Goal: Task Accomplishment & Management: Manage account settings

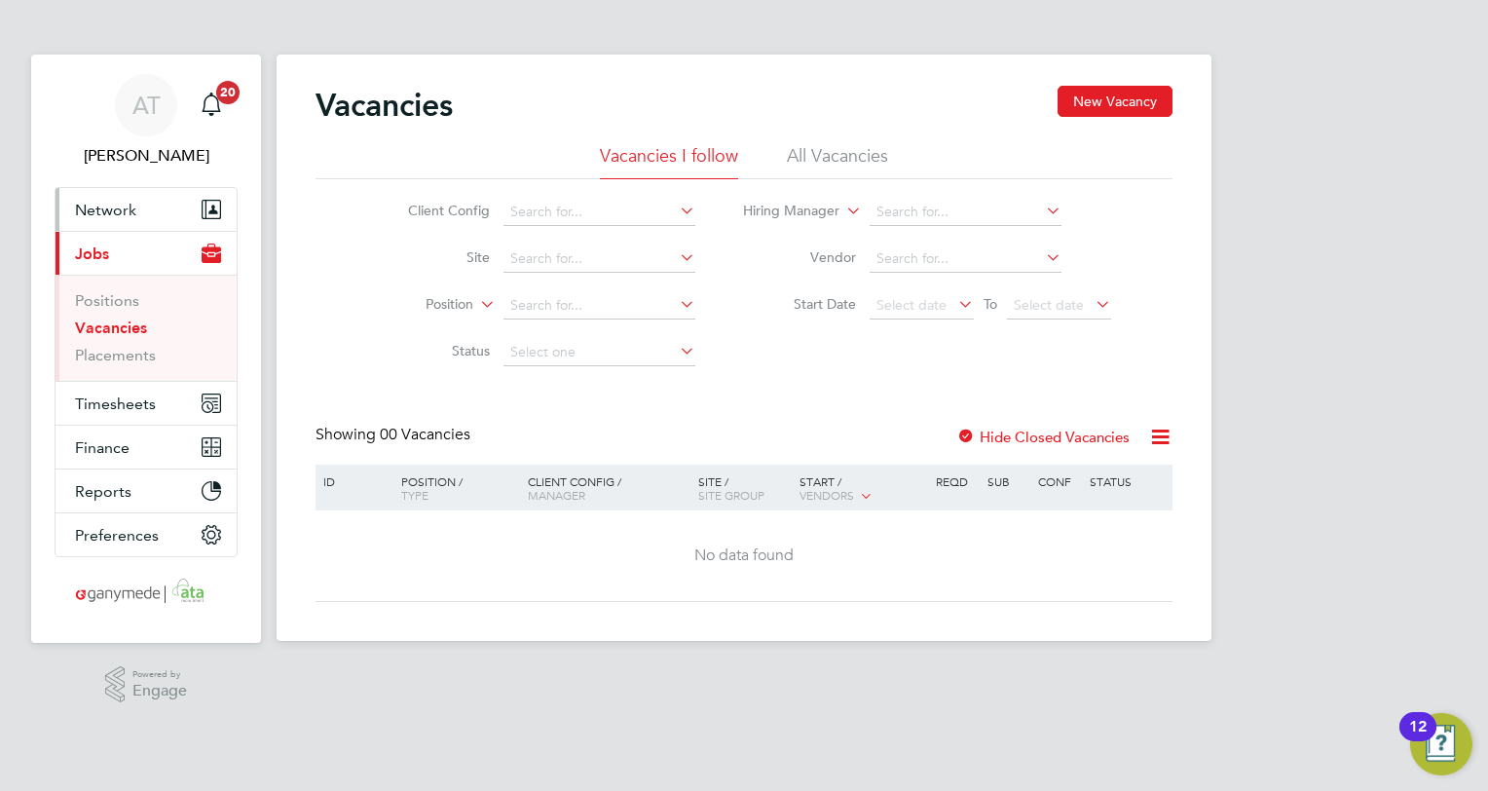
click at [99, 207] on span "Network" at bounding box center [105, 210] width 61 height 18
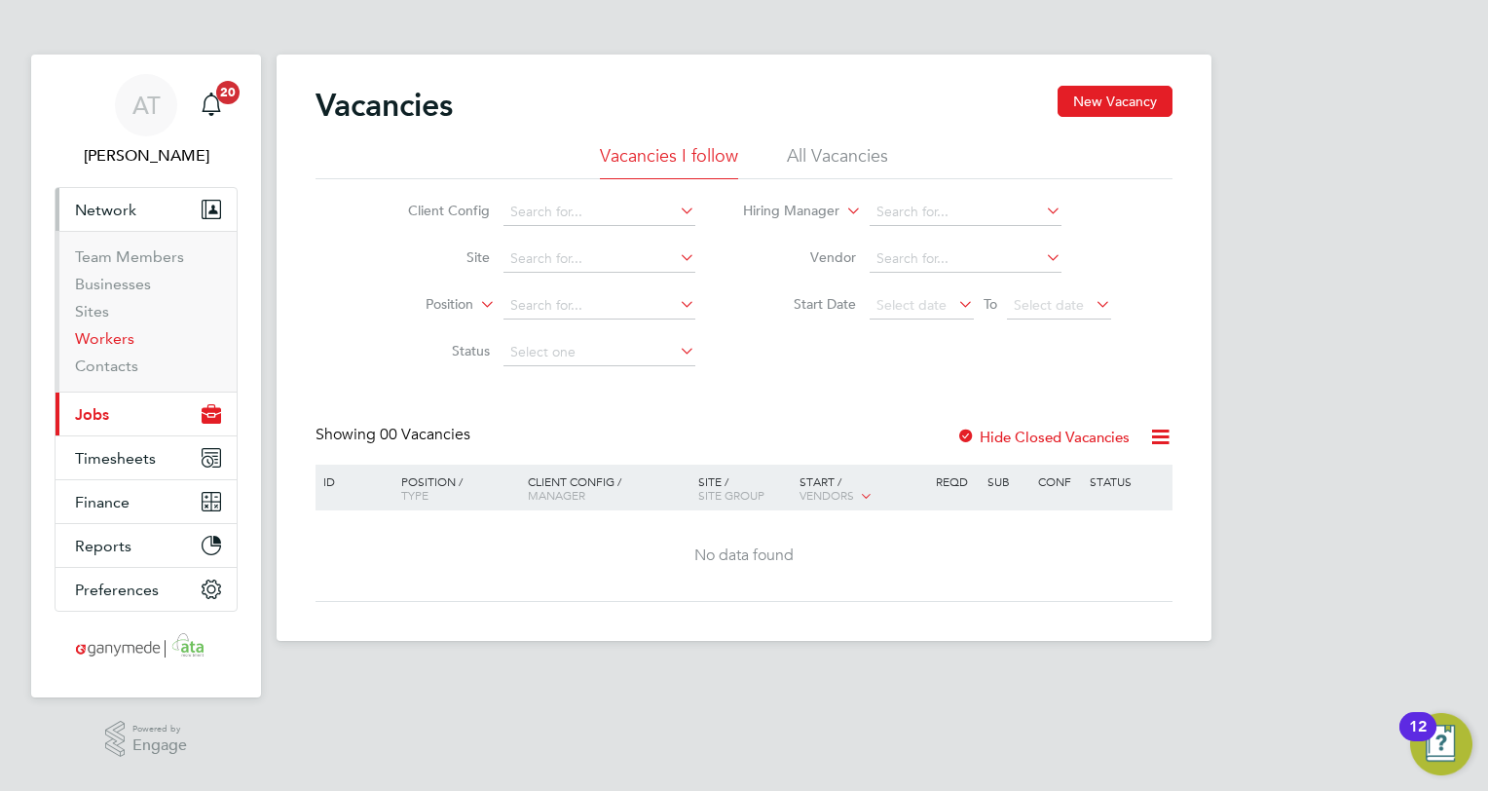
drag, startPoint x: 93, startPoint y: 335, endPoint x: 135, endPoint y: 311, distance: 48.4
click at [93, 335] on link "Workers" at bounding box center [104, 338] width 59 height 18
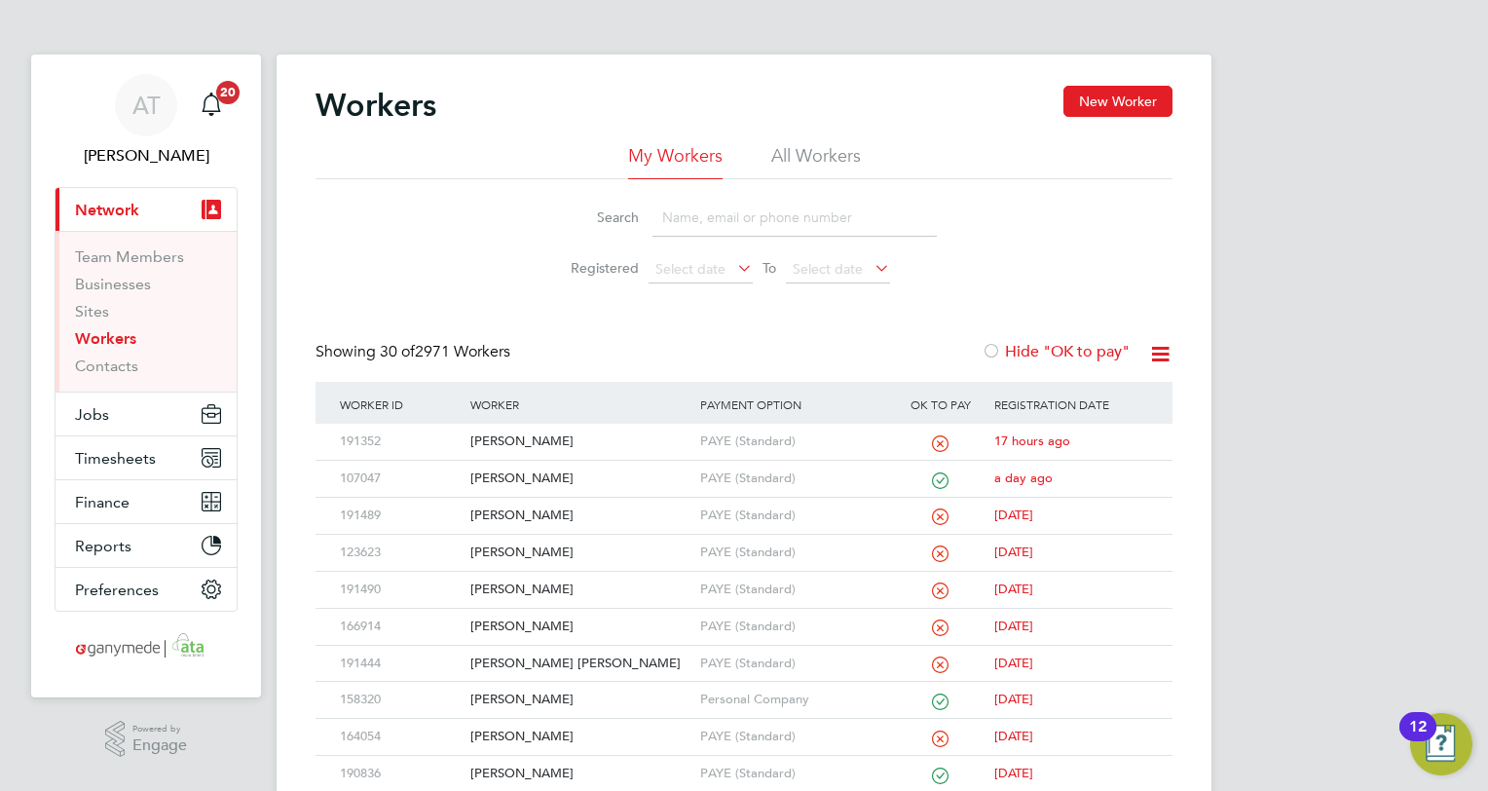
click at [664, 218] on input at bounding box center [794, 218] width 284 height 38
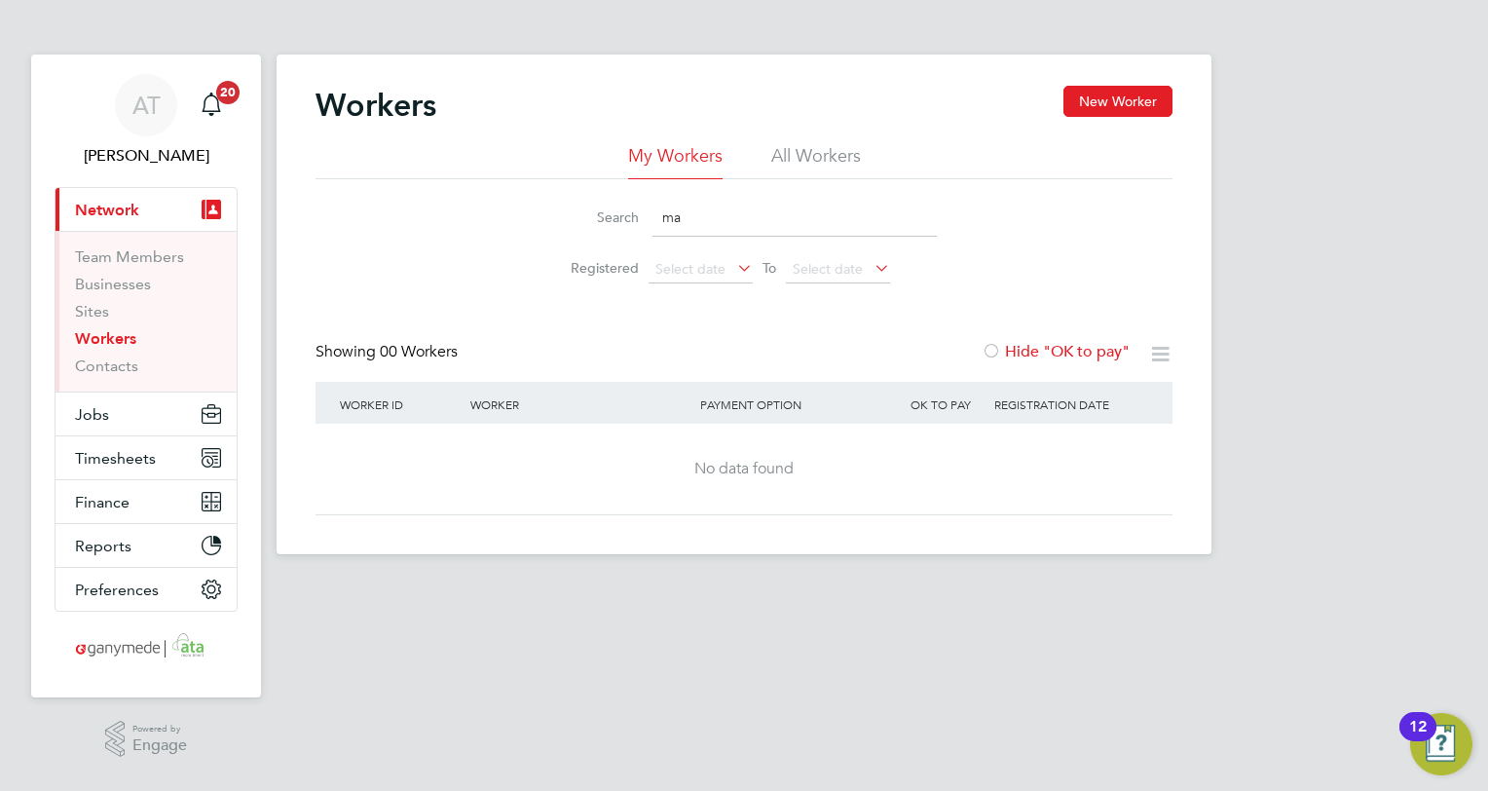
type input "m"
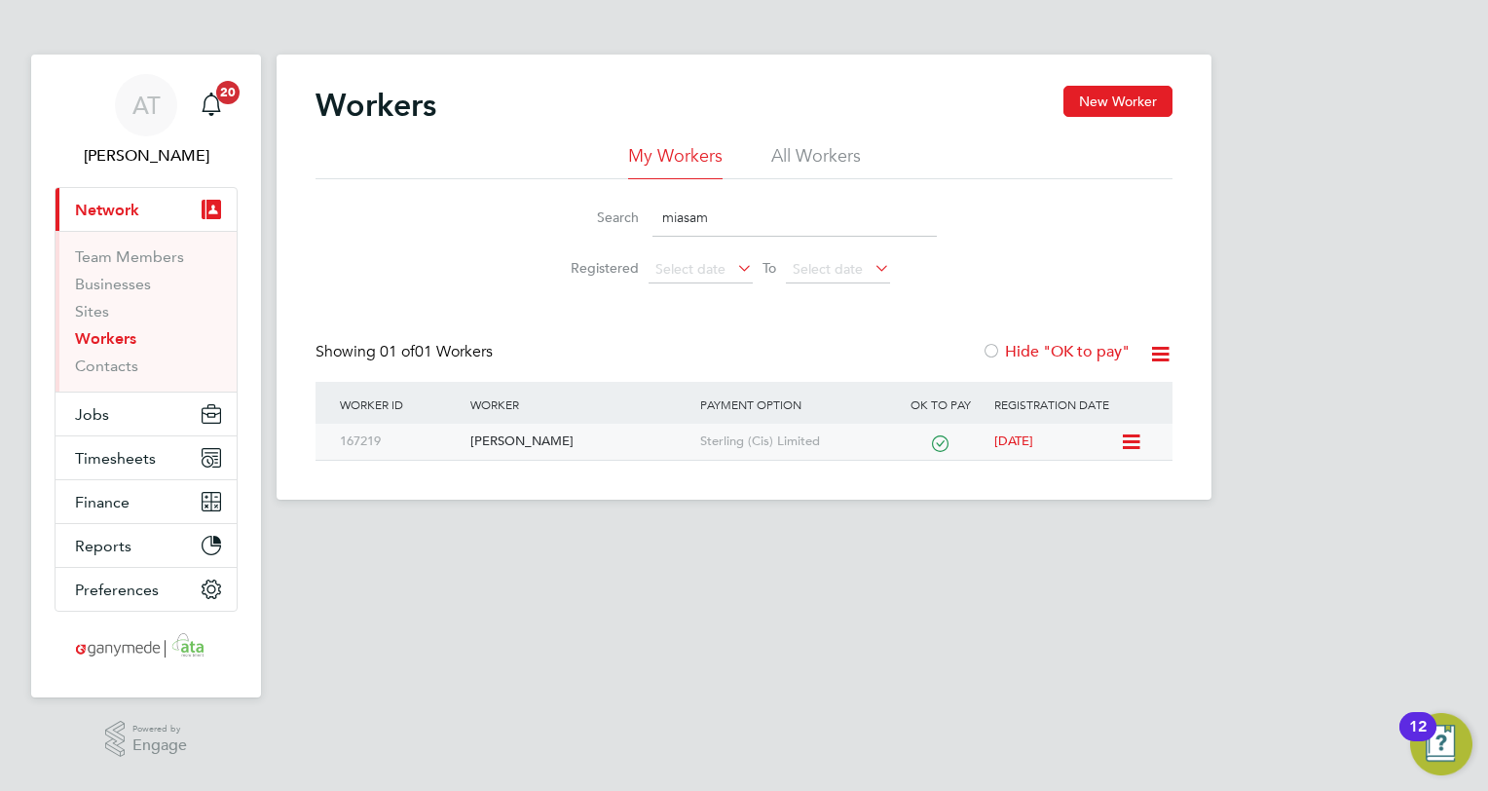
type input "miasam"
click at [565, 441] on div "[PERSON_NAME]" at bounding box center [579, 441] width 229 height 36
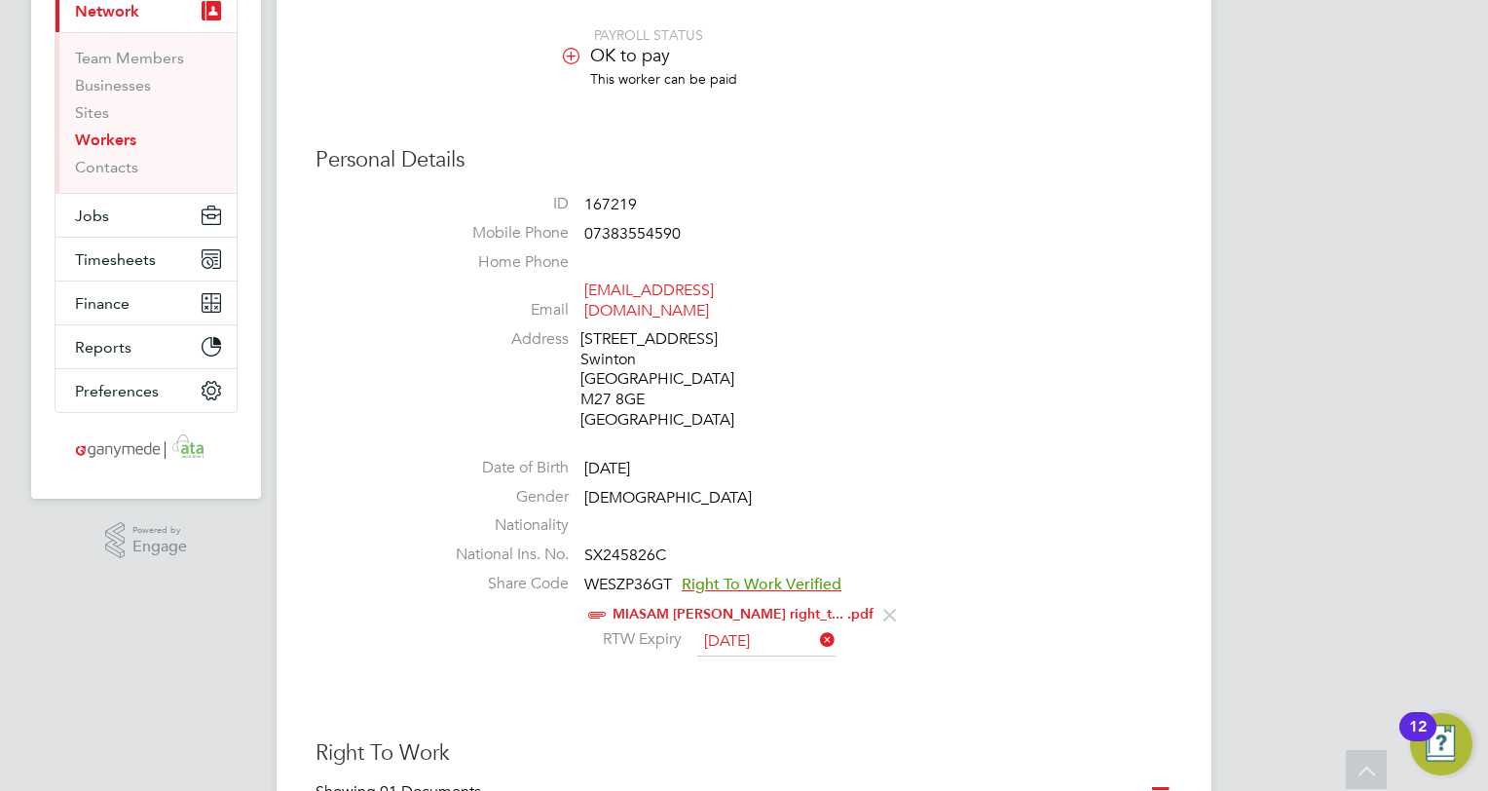
scroll to position [195, 0]
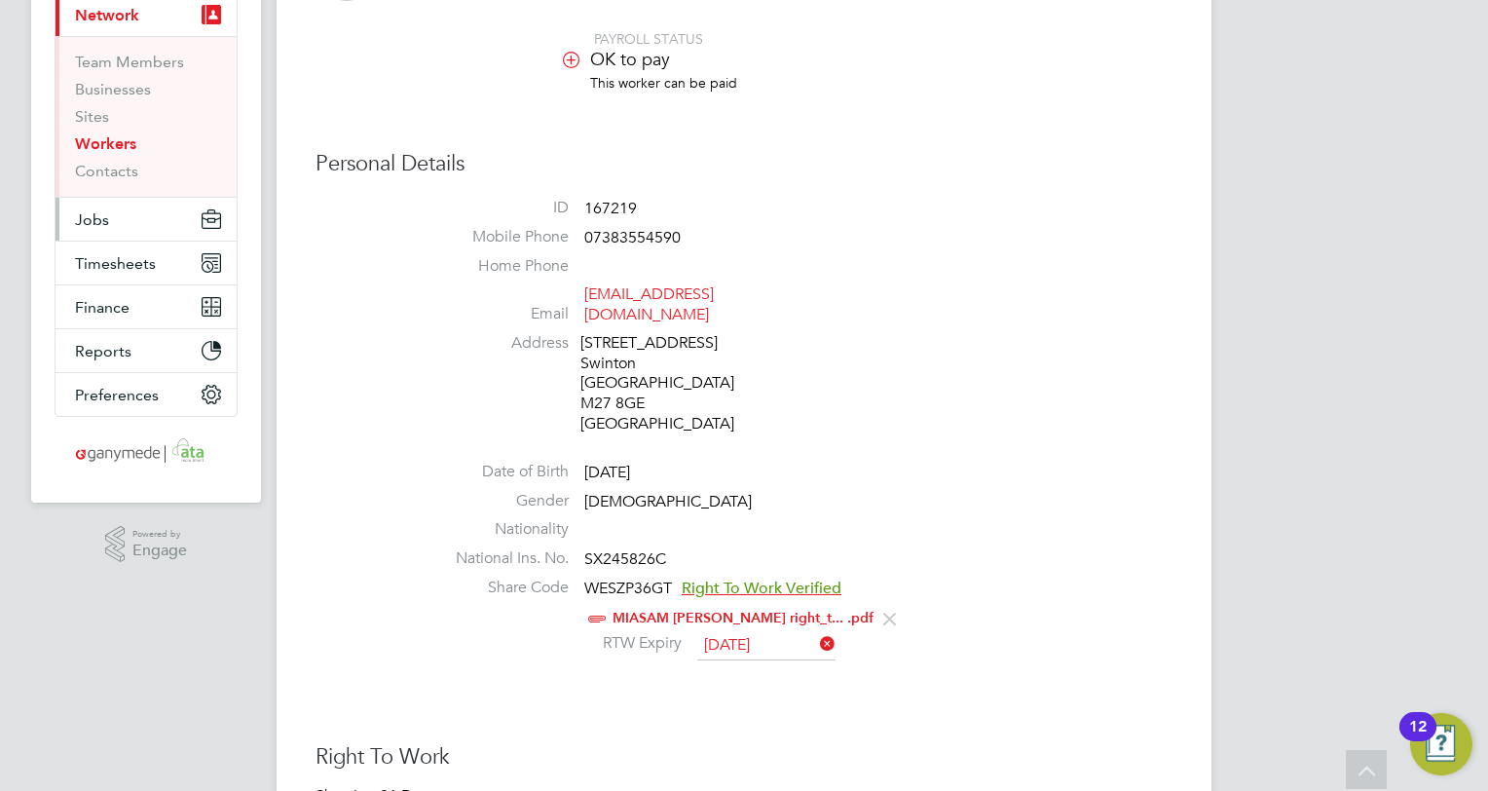
click at [92, 218] on span "Jobs" at bounding box center [92, 219] width 34 height 18
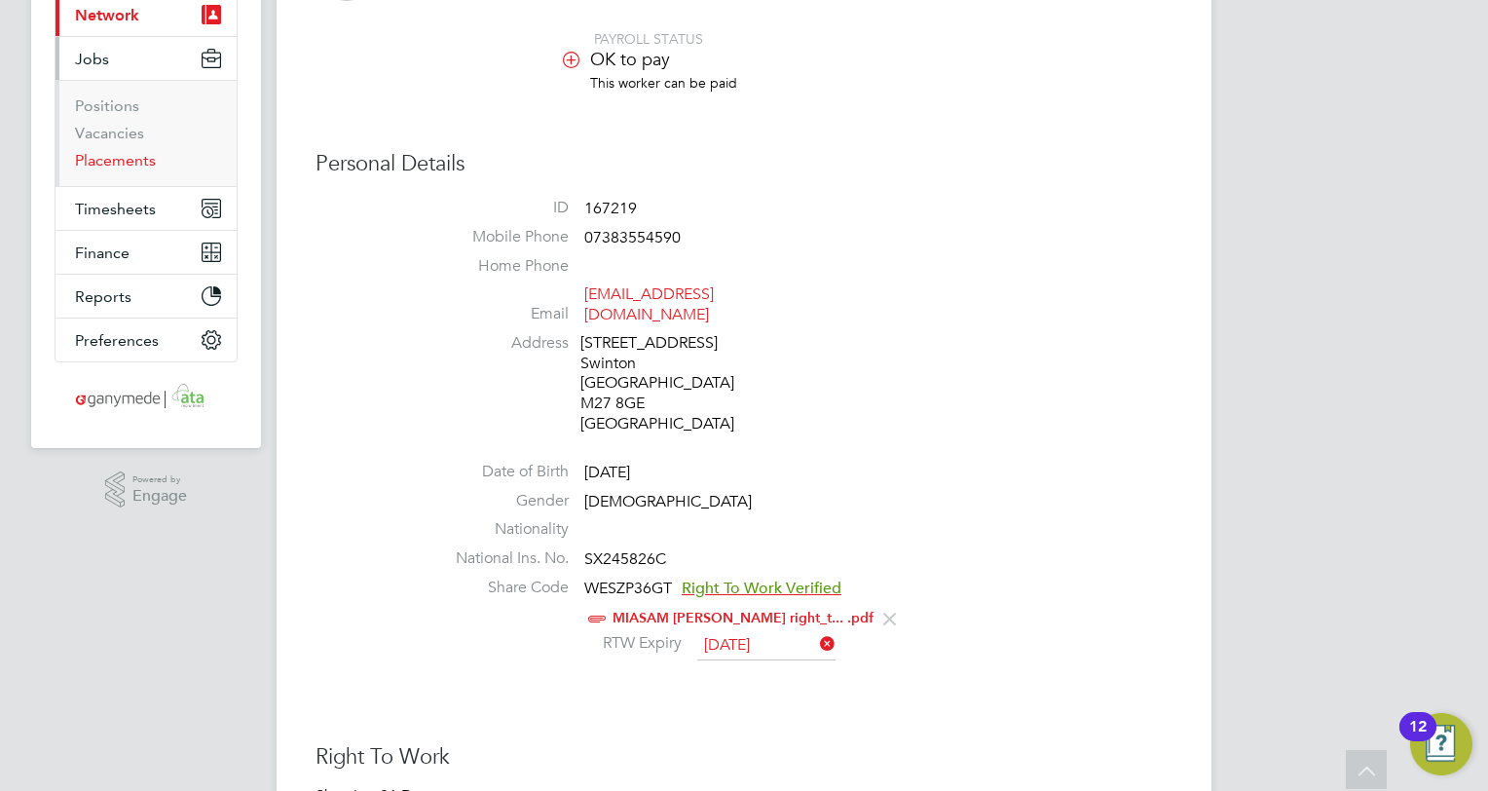
drag, startPoint x: 86, startPoint y: 159, endPoint x: 198, endPoint y: 158, distance: 112.0
click at [86, 159] on link "Placements" at bounding box center [115, 160] width 81 height 18
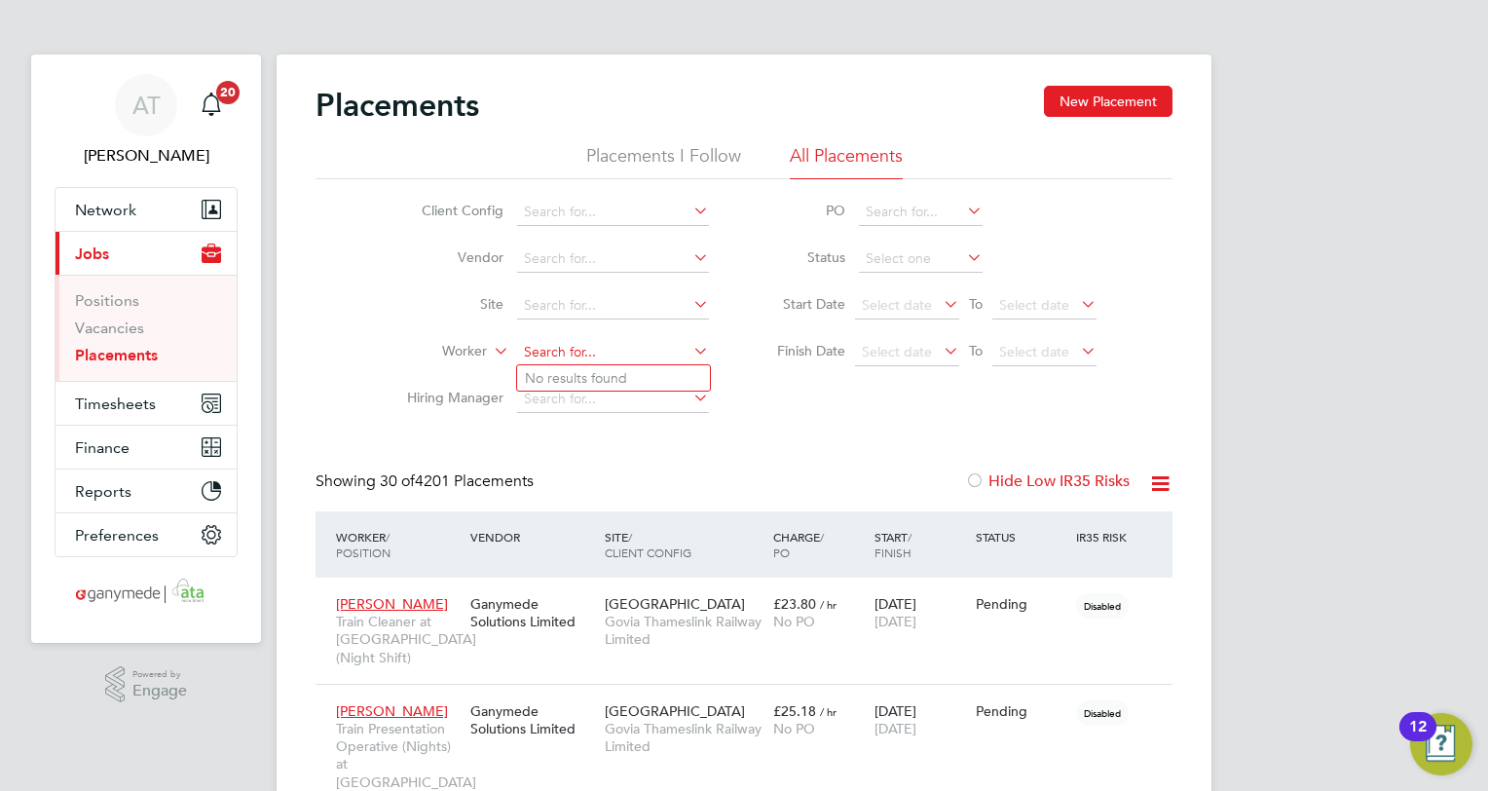
click at [535, 343] on input at bounding box center [613, 352] width 192 height 27
click at [551, 381] on b "Miasam" at bounding box center [550, 378] width 50 height 17
type input "[PERSON_NAME]"
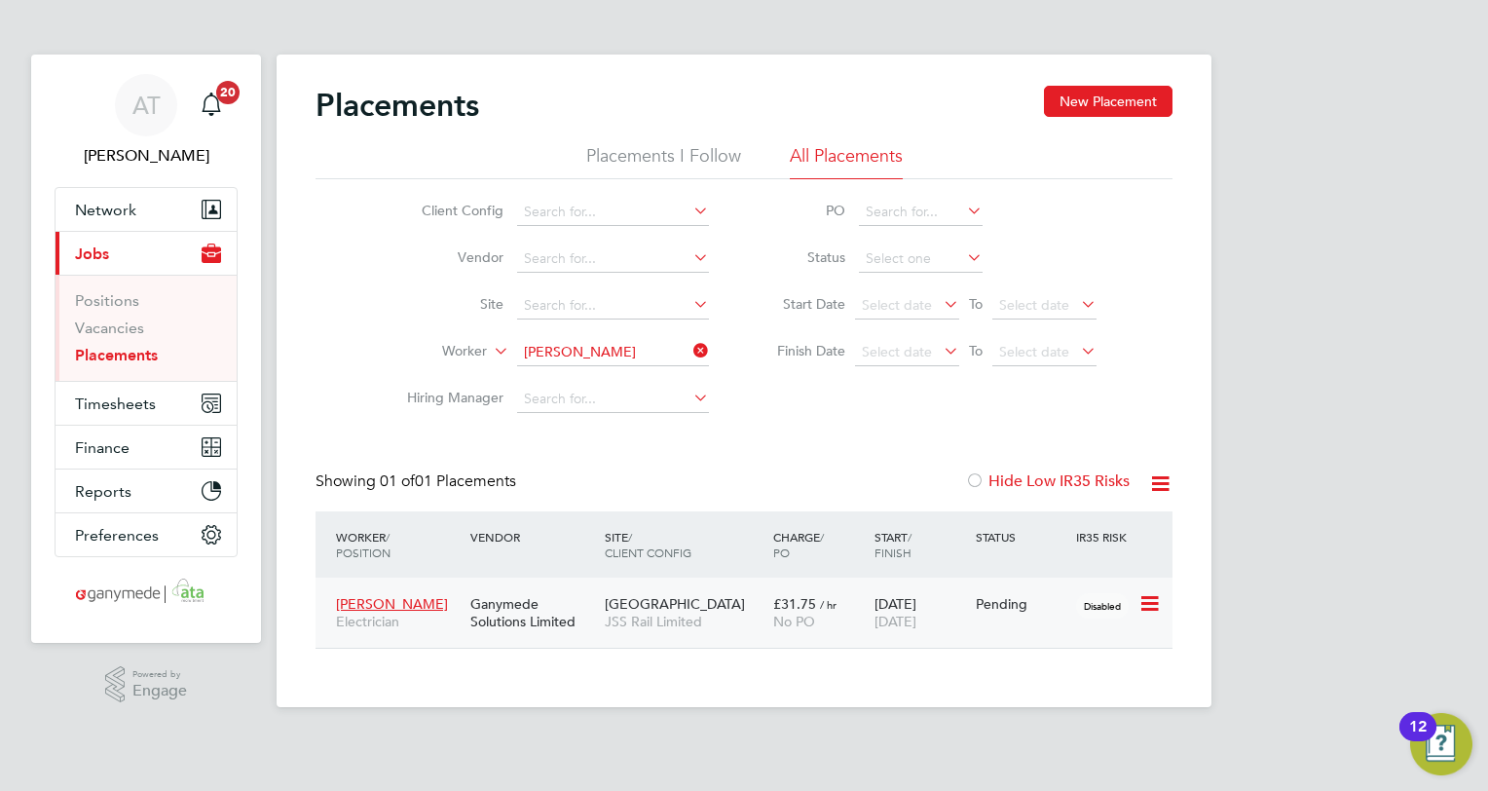
click at [732, 613] on span "JSS Rail Limited" at bounding box center [684, 621] width 159 height 18
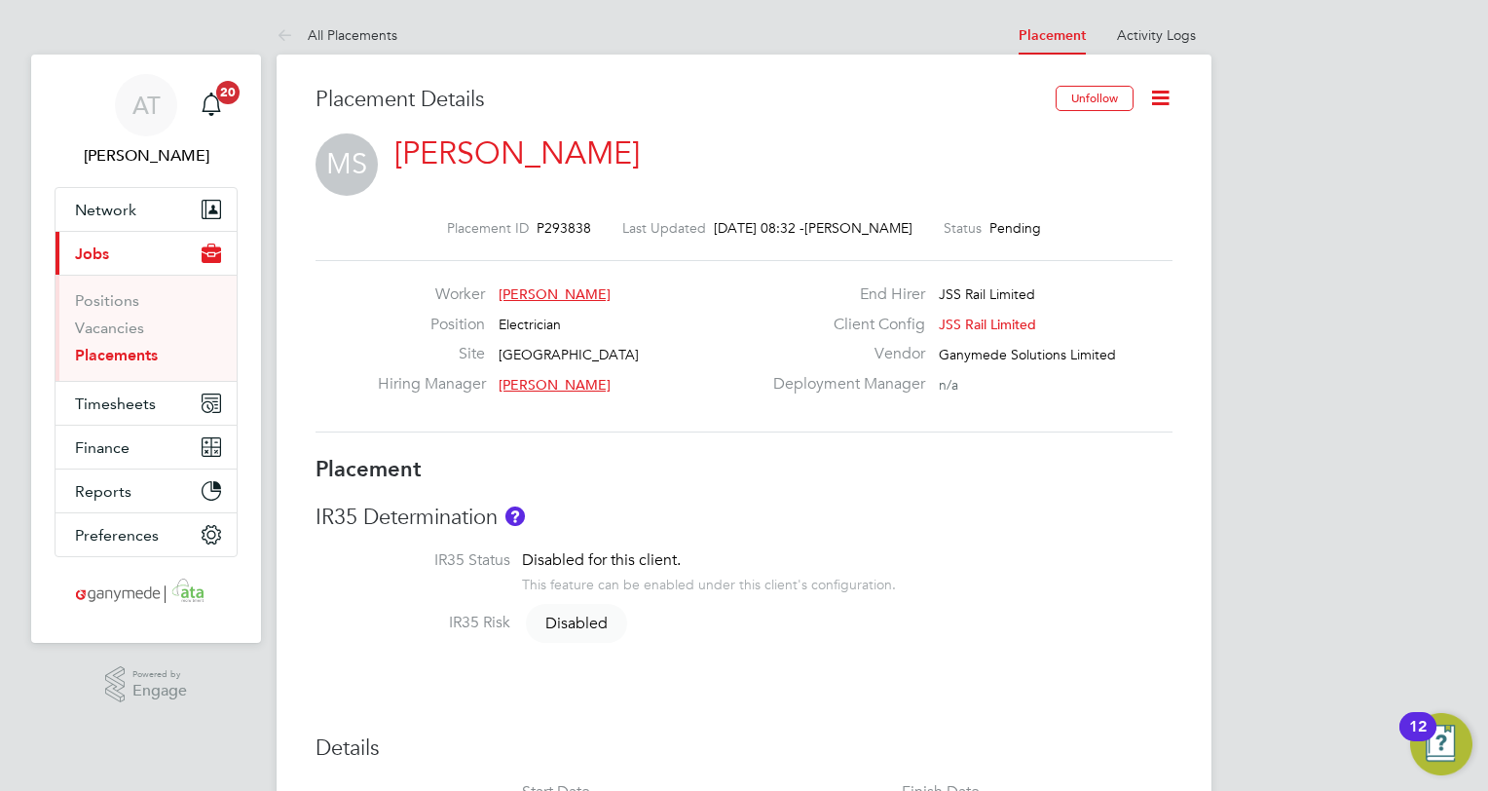
click at [1154, 95] on icon at bounding box center [1160, 98] width 24 height 24
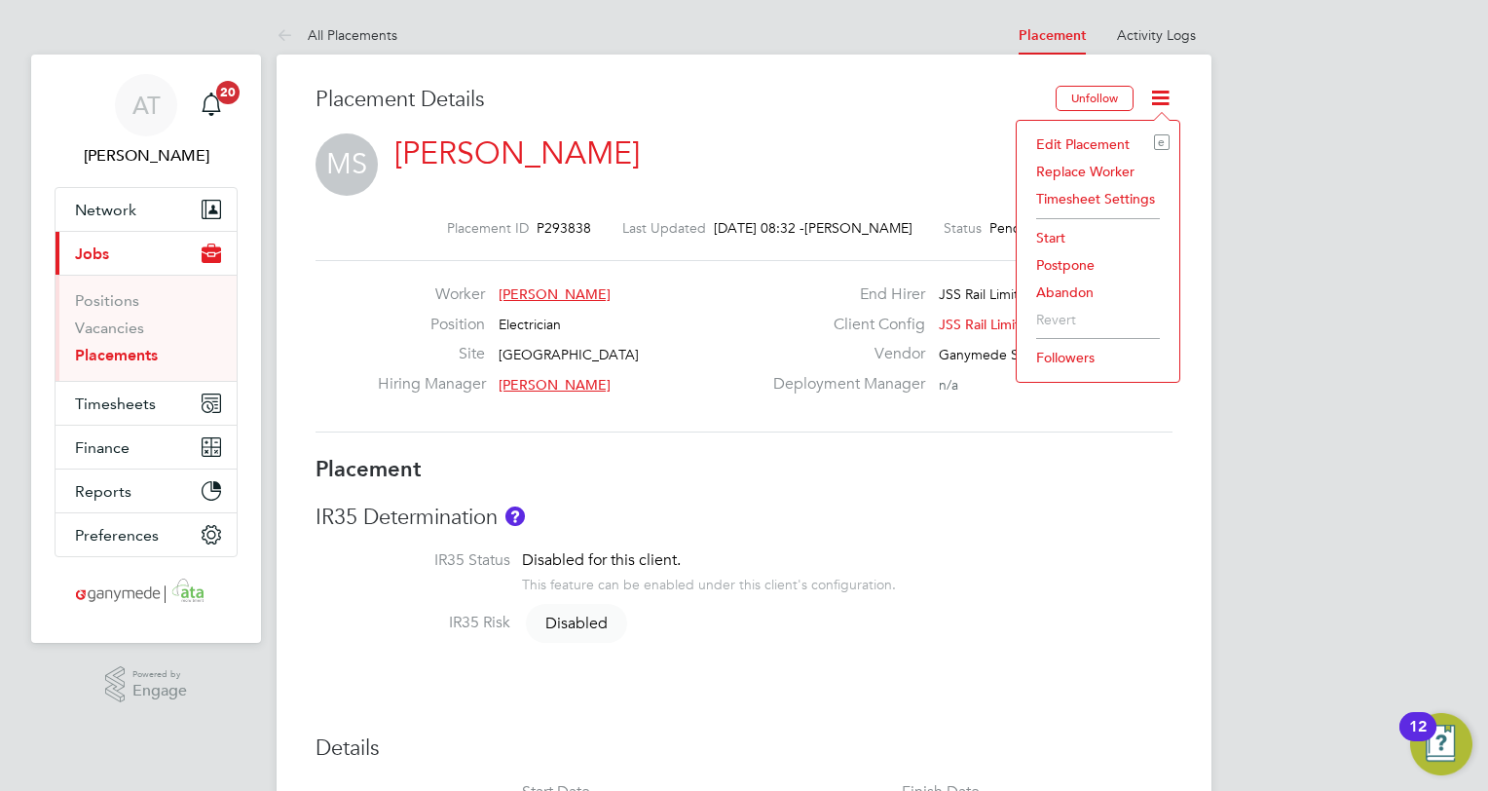
click at [1056, 140] on li "Edit Placement e" at bounding box center [1097, 143] width 143 height 27
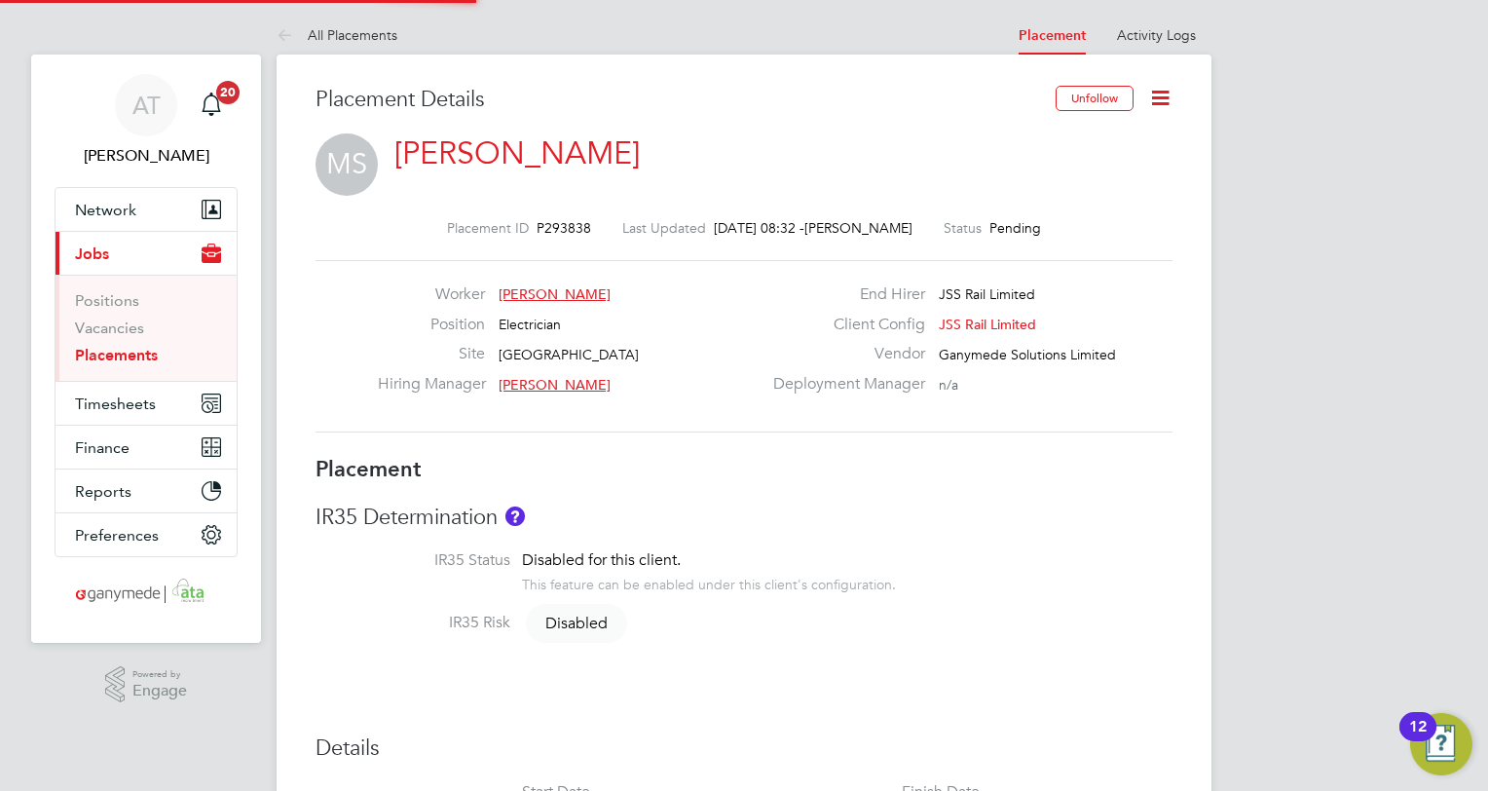
type input "Mike Penny"
type input "[DATE]"
type input "08:00"
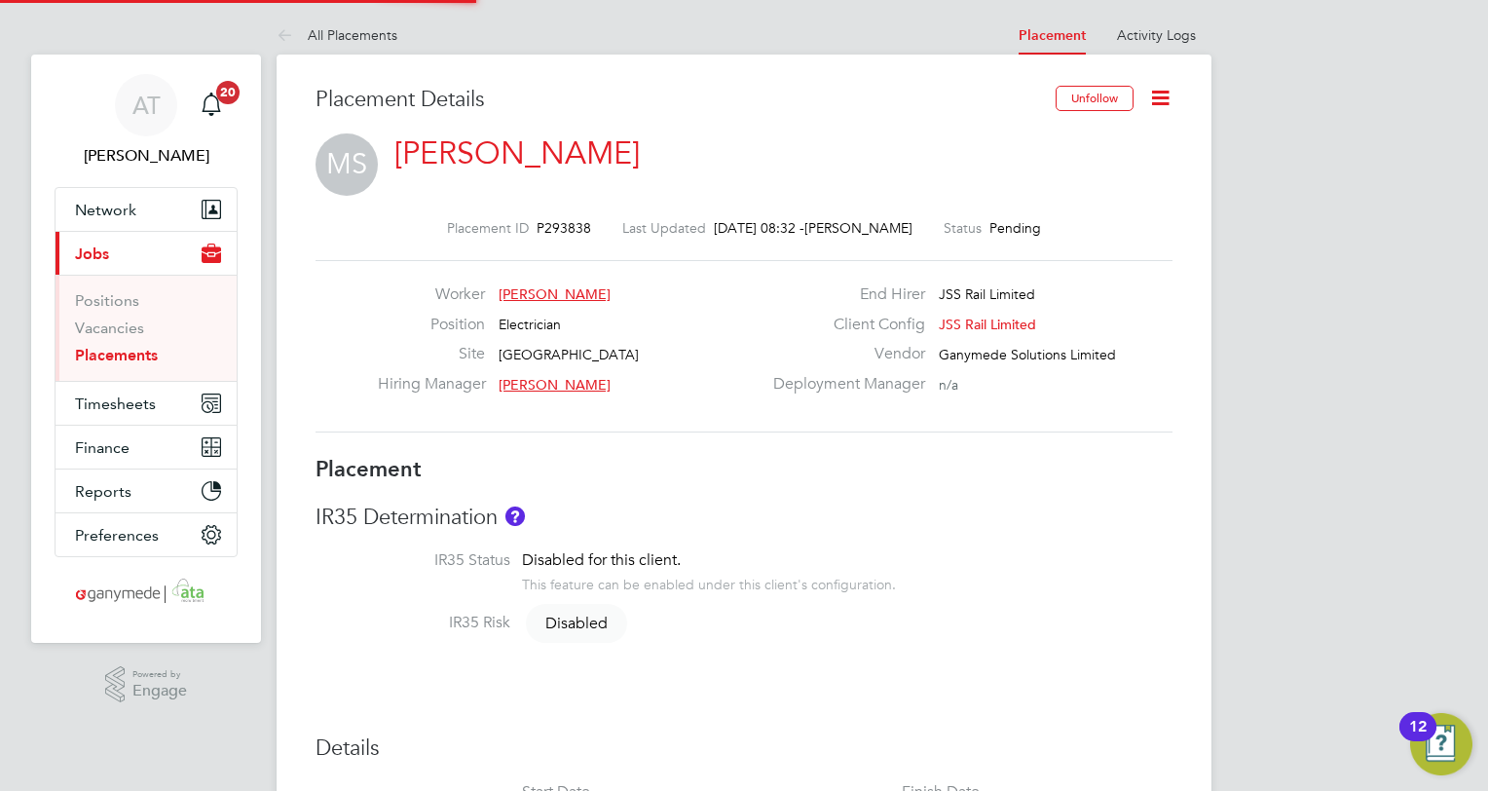
type input "18:00"
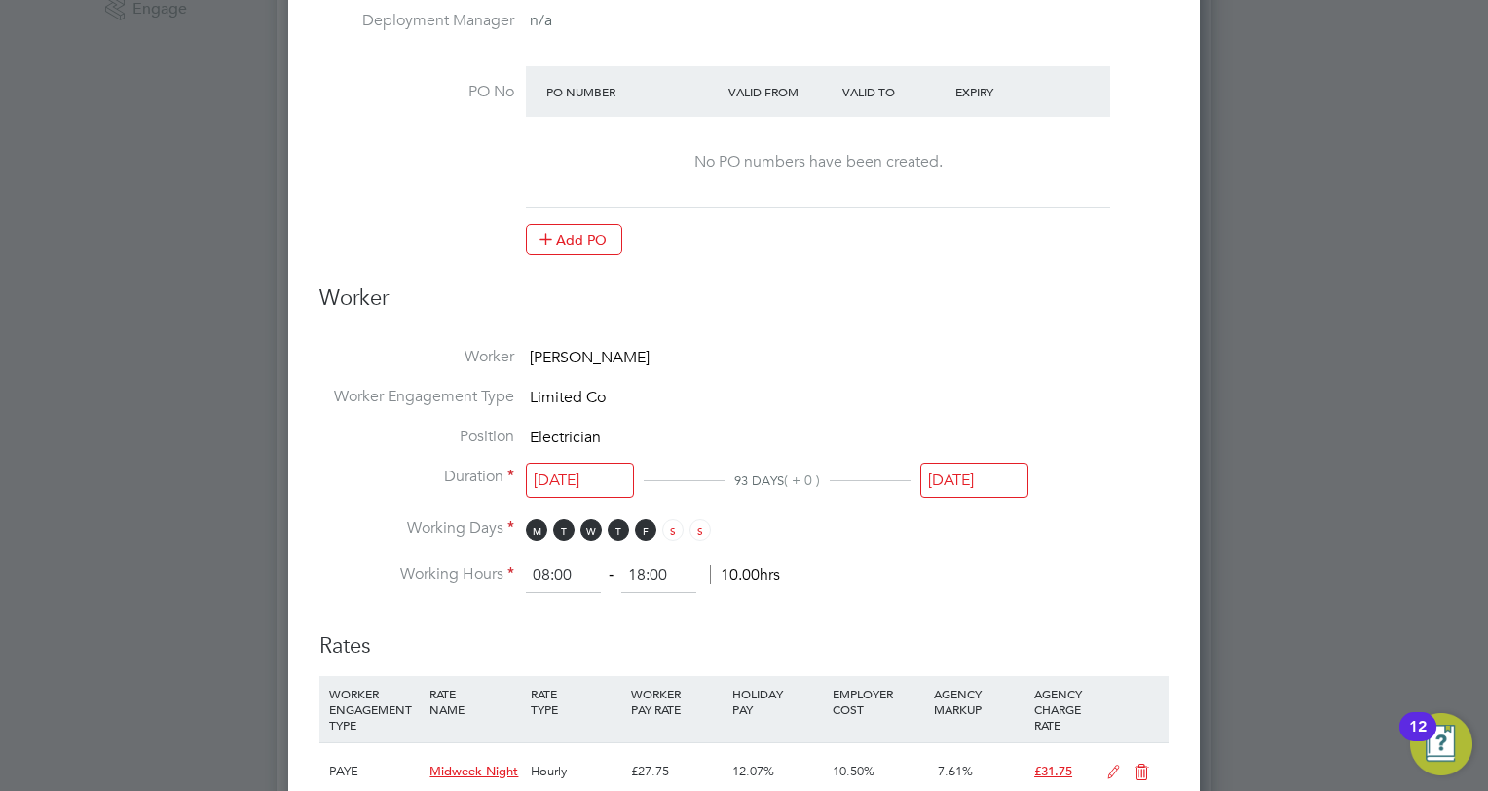
click at [970, 479] on input "[DATE]" at bounding box center [974, 480] width 108 height 36
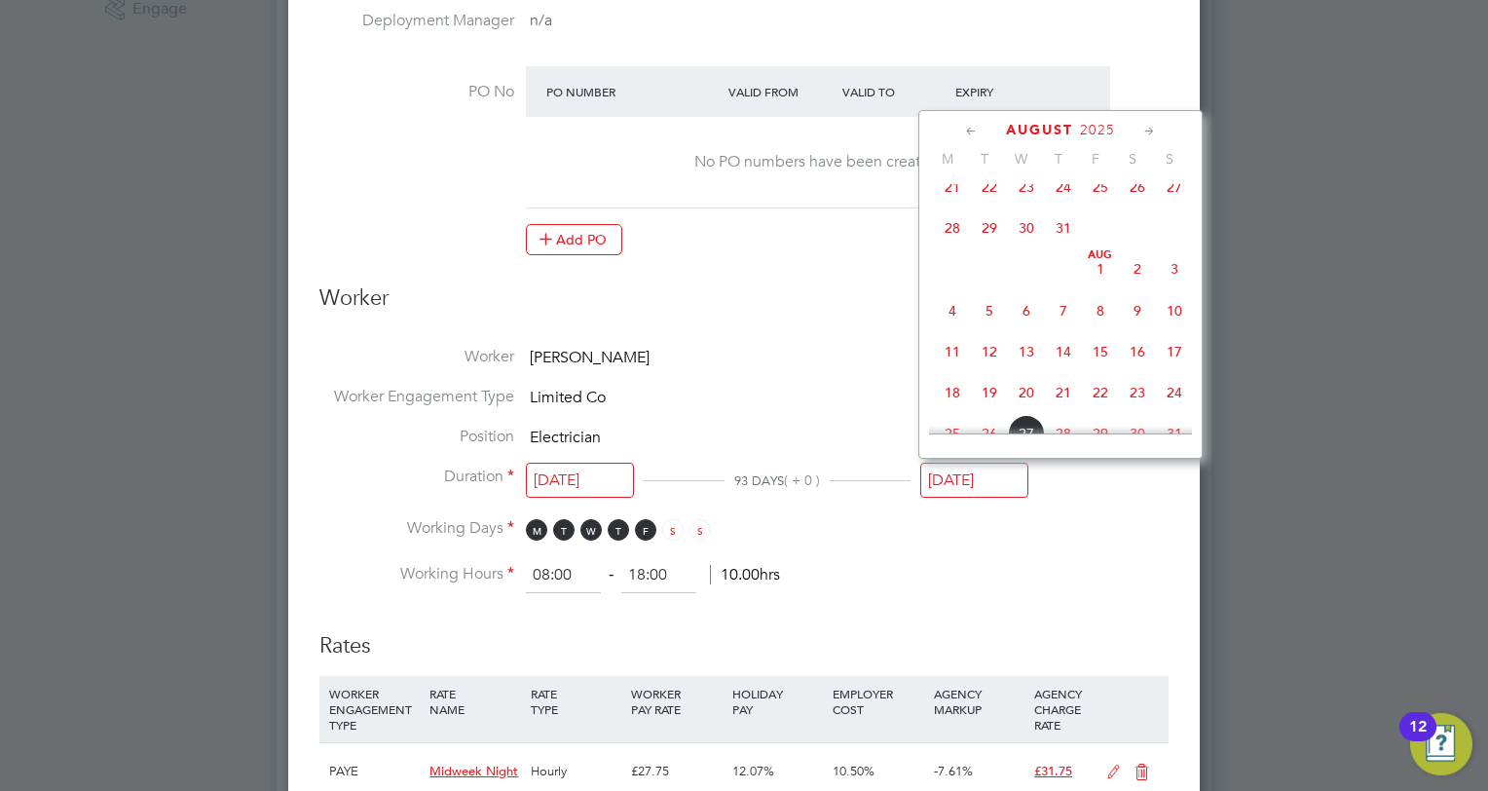
drag, startPoint x: 1179, startPoint y: 320, endPoint x: 942, endPoint y: 317, distance: 236.6
click at [1179, 319] on span "10" at bounding box center [1174, 310] width 37 height 37
type input "10 Aug 2025"
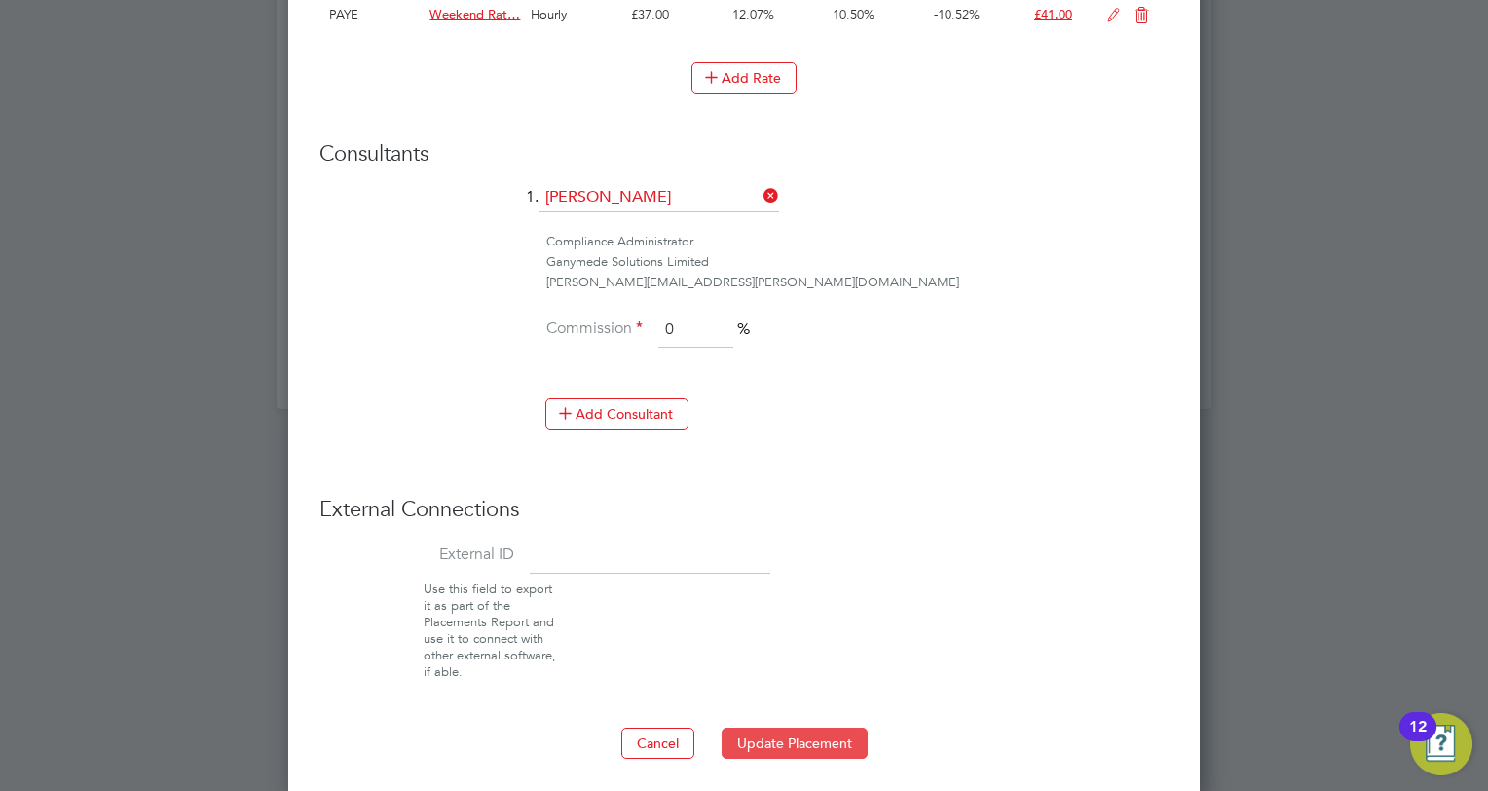
click at [761, 728] on button "Update Placement" at bounding box center [794, 742] width 146 height 31
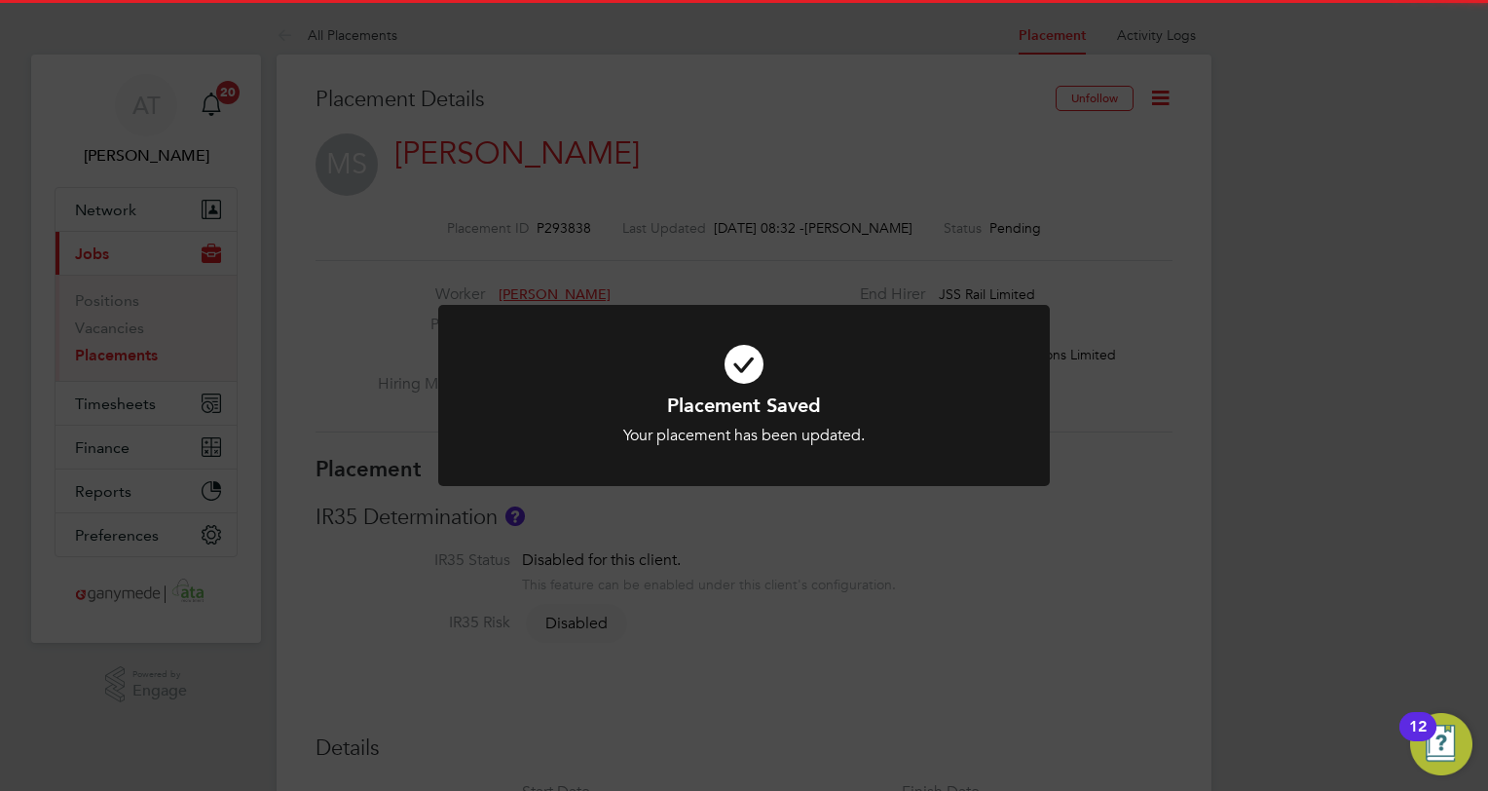
click at [314, 253] on div "Placement Saved Your placement has been updated. Cancel Okay" at bounding box center [744, 395] width 1488 height 791
